Goal: Transaction & Acquisition: Purchase product/service

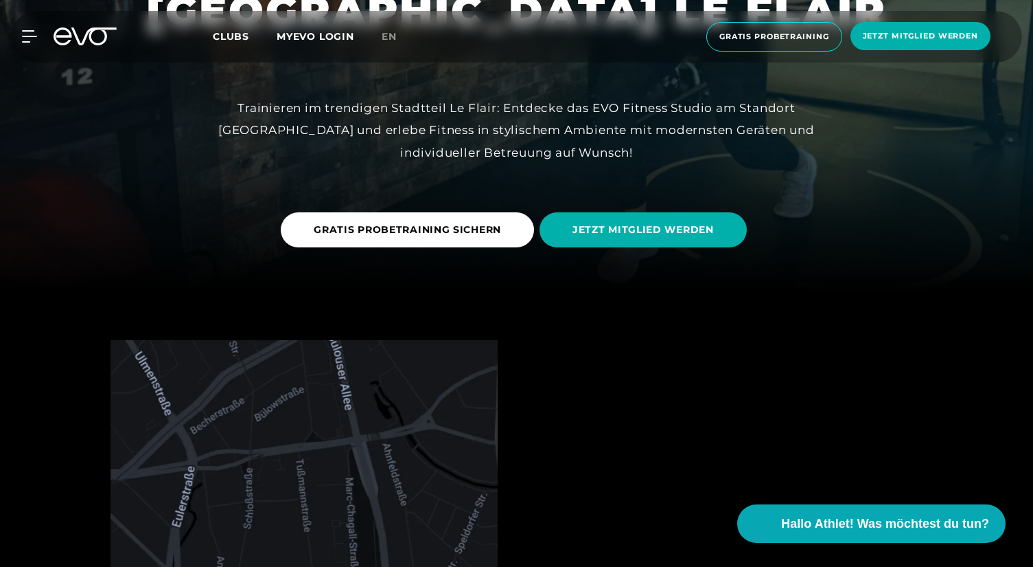
scroll to position [285, 0]
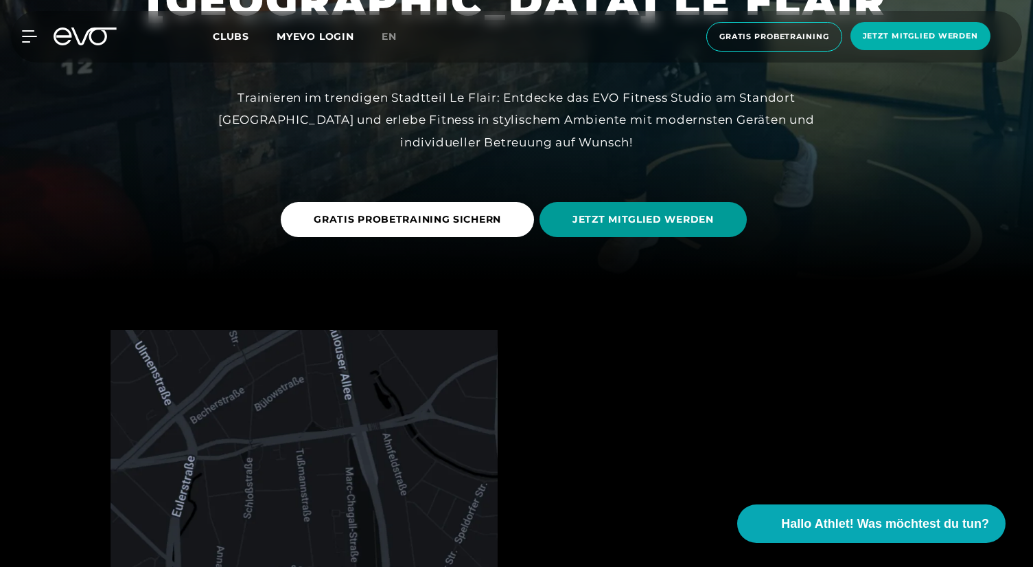
click at [651, 222] on span "JETZT MITGLIED WERDEN" at bounding box center [643, 219] width 141 height 14
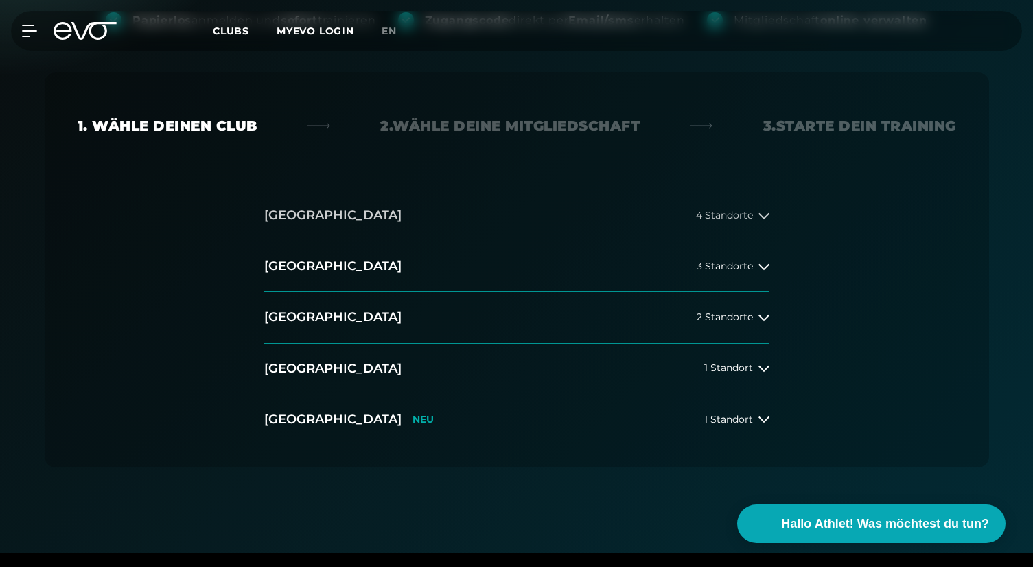
scroll to position [230, 0]
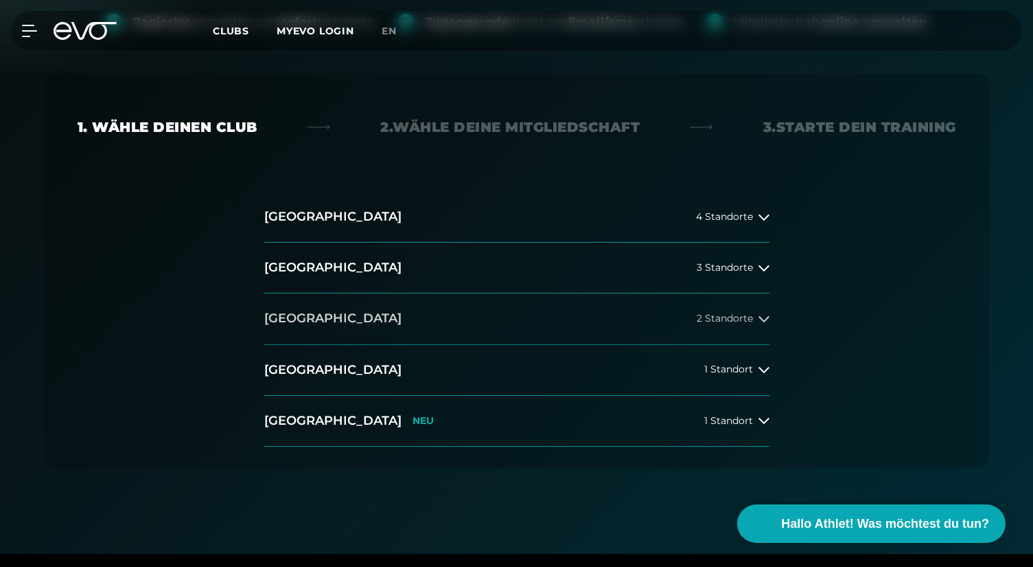
click at [697, 317] on span "2 Standorte" at bounding box center [725, 318] width 56 height 10
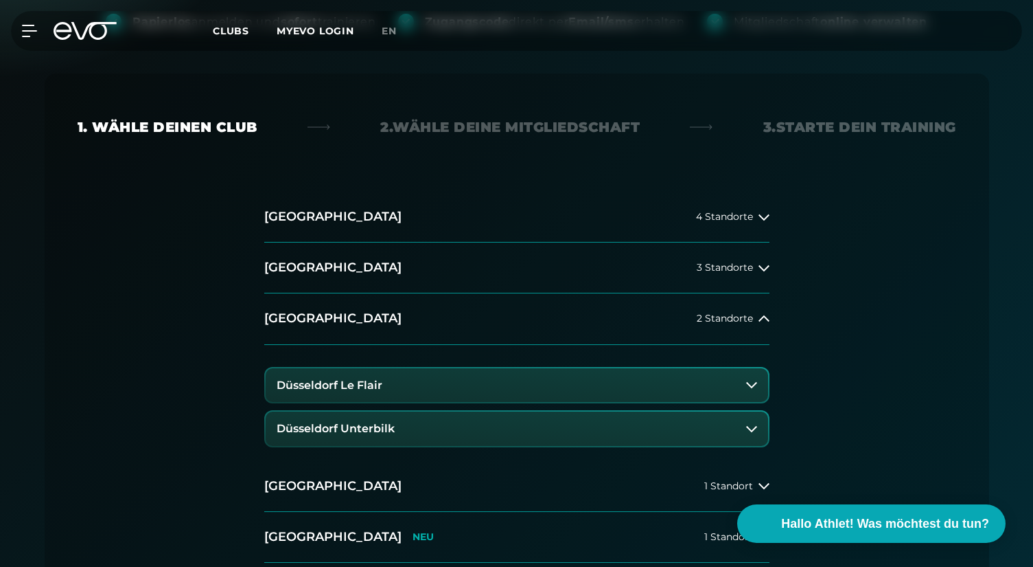
click at [373, 385] on h3 "Düsseldorf Le Flair" at bounding box center [330, 385] width 106 height 12
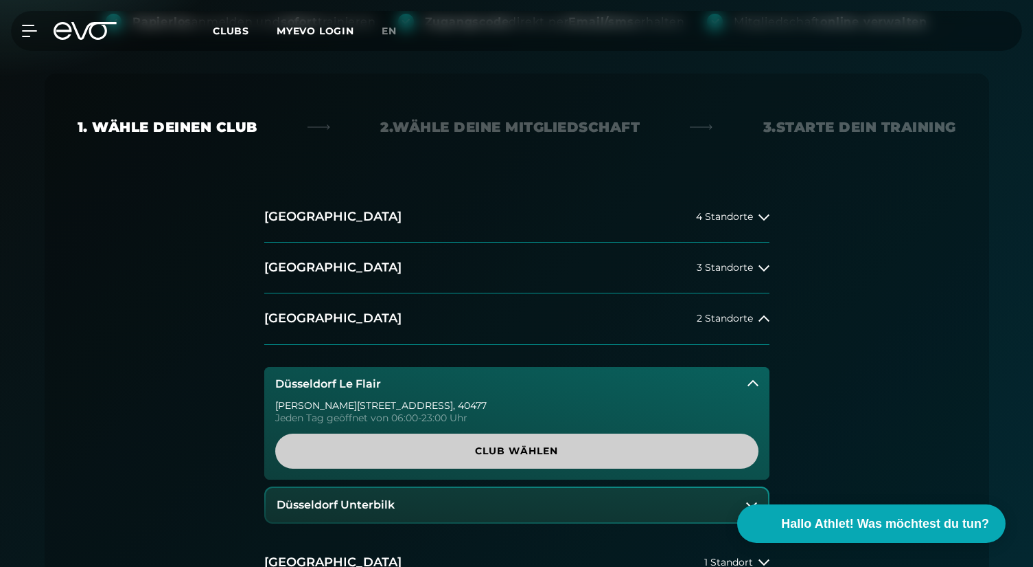
click at [461, 450] on span "Club wählen" at bounding box center [517, 451] width 418 height 14
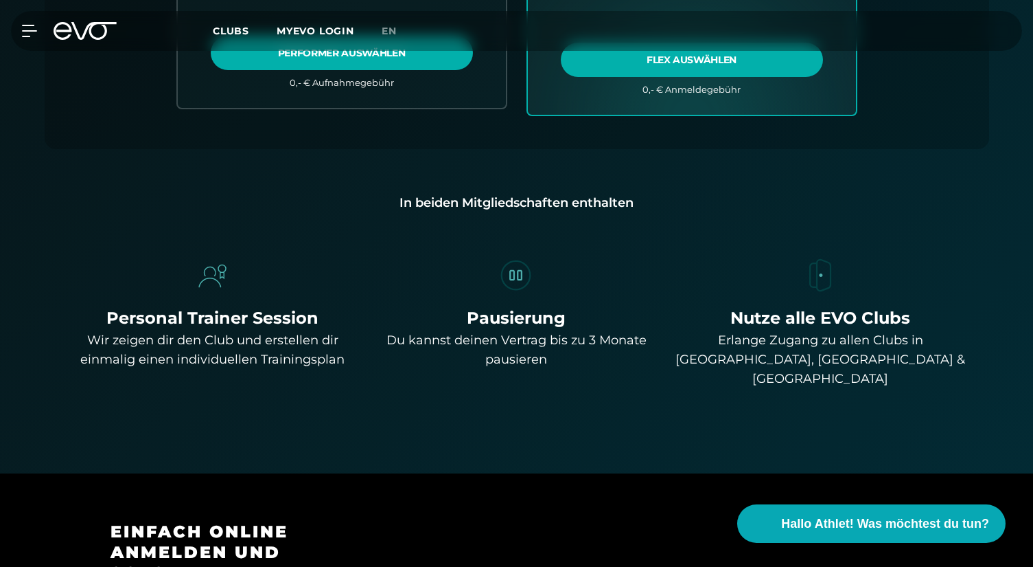
scroll to position [911, 0]
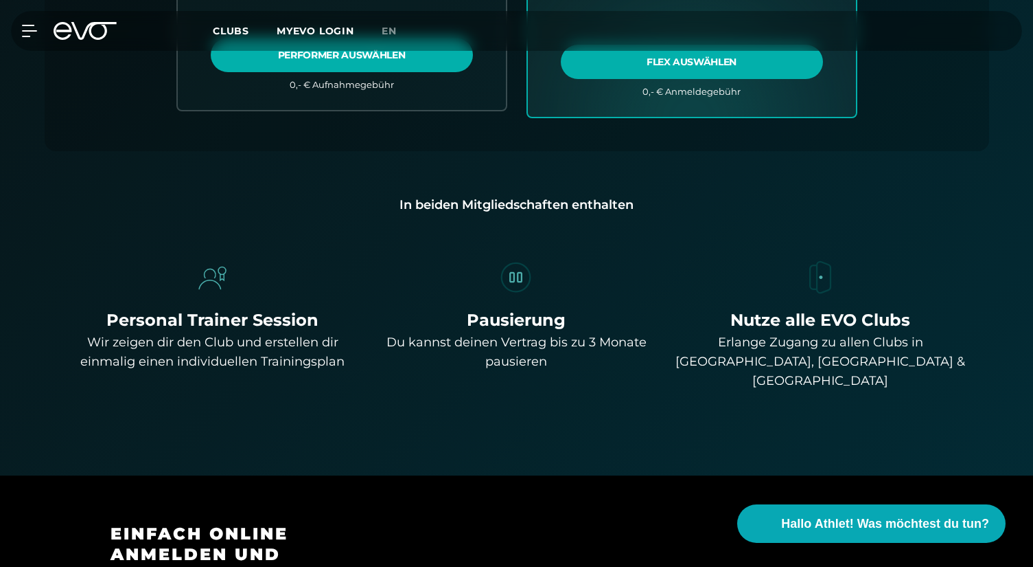
click at [865, 359] on div "Erlange Zugang zu allen Clubs in [GEOGRAPHIC_DATA], [GEOGRAPHIC_DATA] & [GEOGRA…" at bounding box center [820, 361] width 293 height 58
copy div "[GEOGRAPHIC_DATA]"
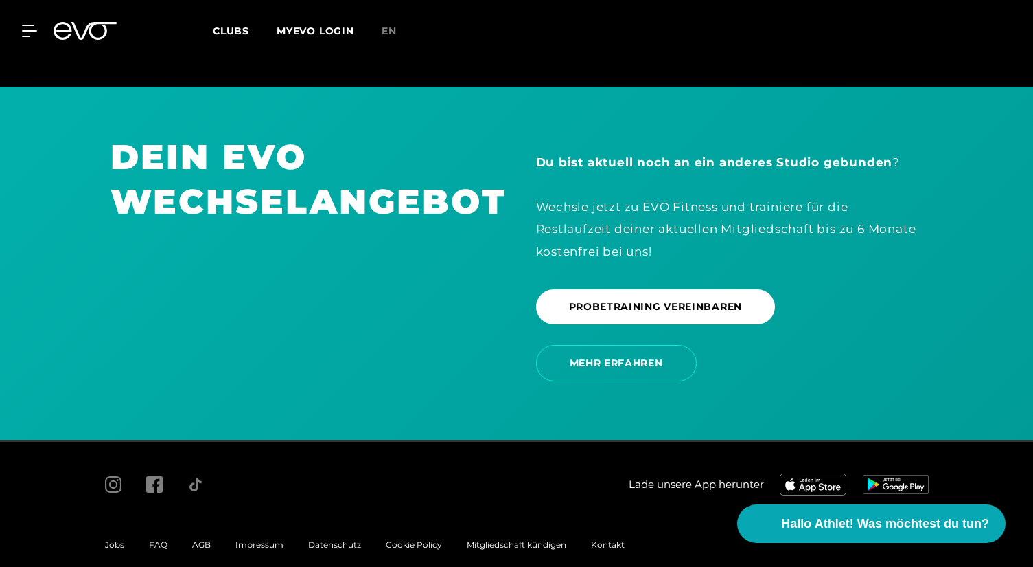
scroll to position [2934, 0]
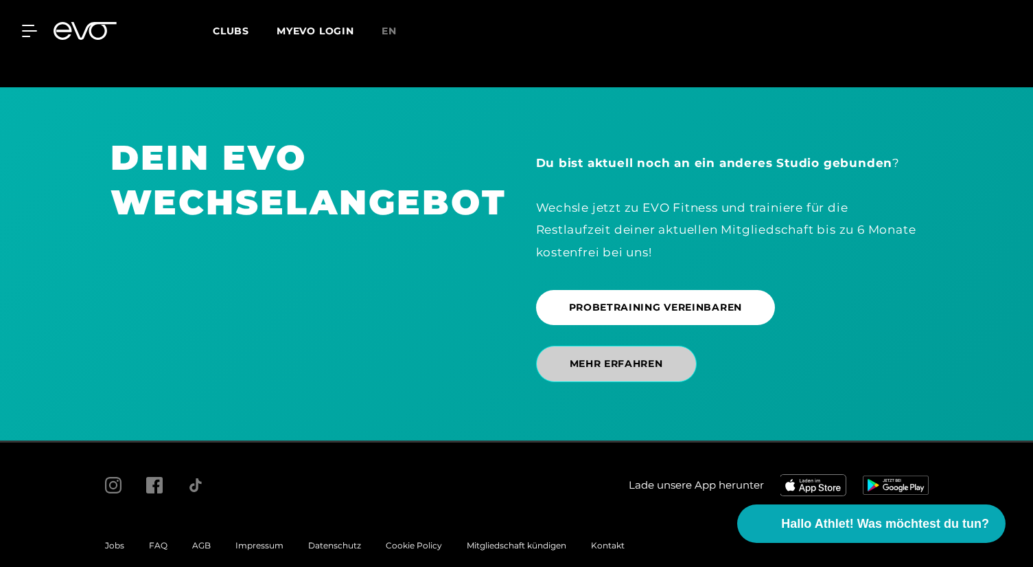
click at [624, 356] on span "MEHR ERFAHREN" at bounding box center [616, 363] width 93 height 14
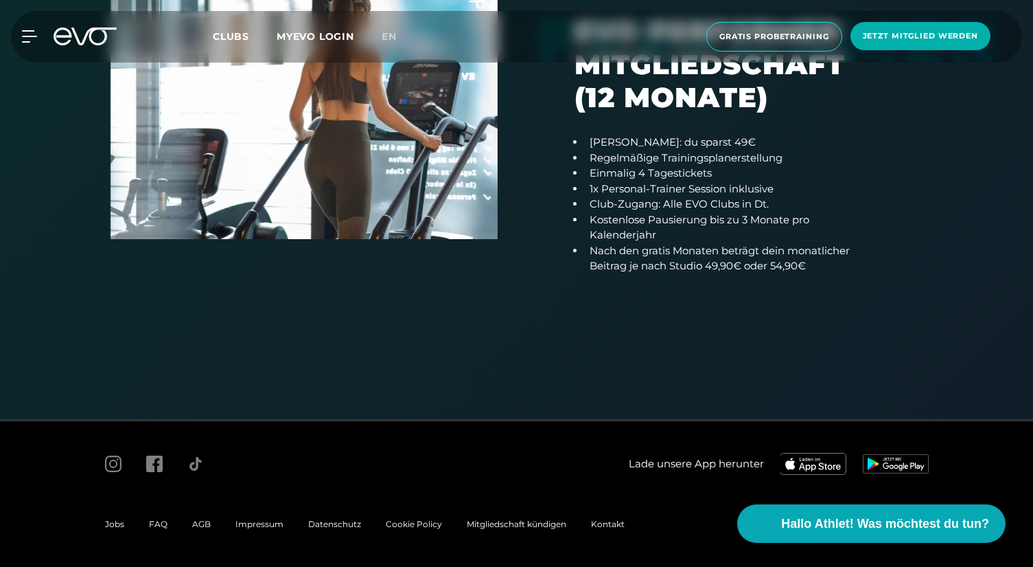
scroll to position [1009, 0]
click at [608, 529] on div "Kontakt" at bounding box center [608, 524] width 58 height 16
click at [607, 522] on span "Kontakt" at bounding box center [608, 523] width 34 height 10
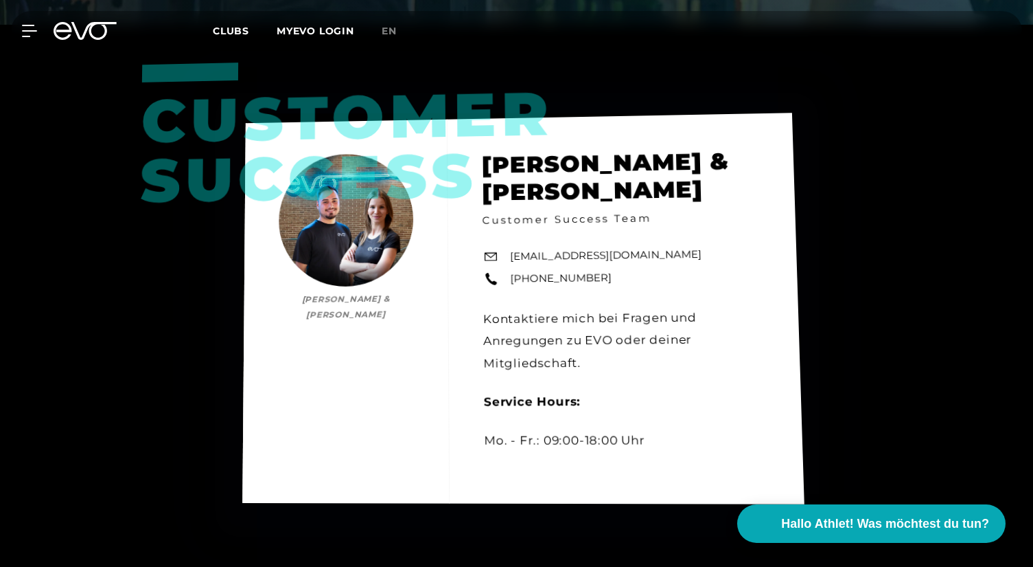
scroll to position [547, 0]
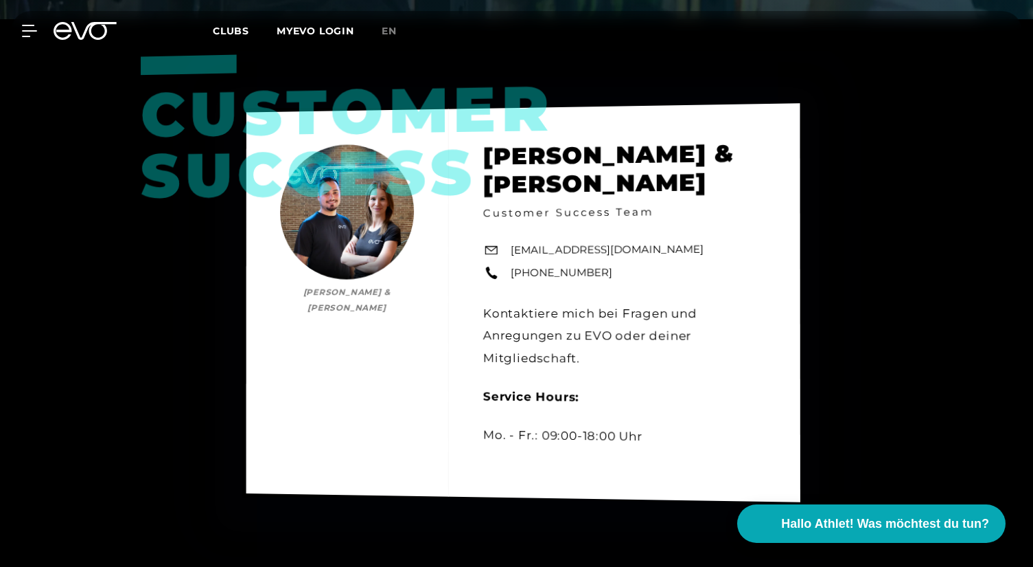
click at [615, 305] on div "Customer Success [PERSON_NAME] & [PERSON_NAME] [PERSON_NAME] & [PERSON_NAME] Cu…" at bounding box center [523, 303] width 554 height 398
